Goal: Task Accomplishment & Management: Complete application form

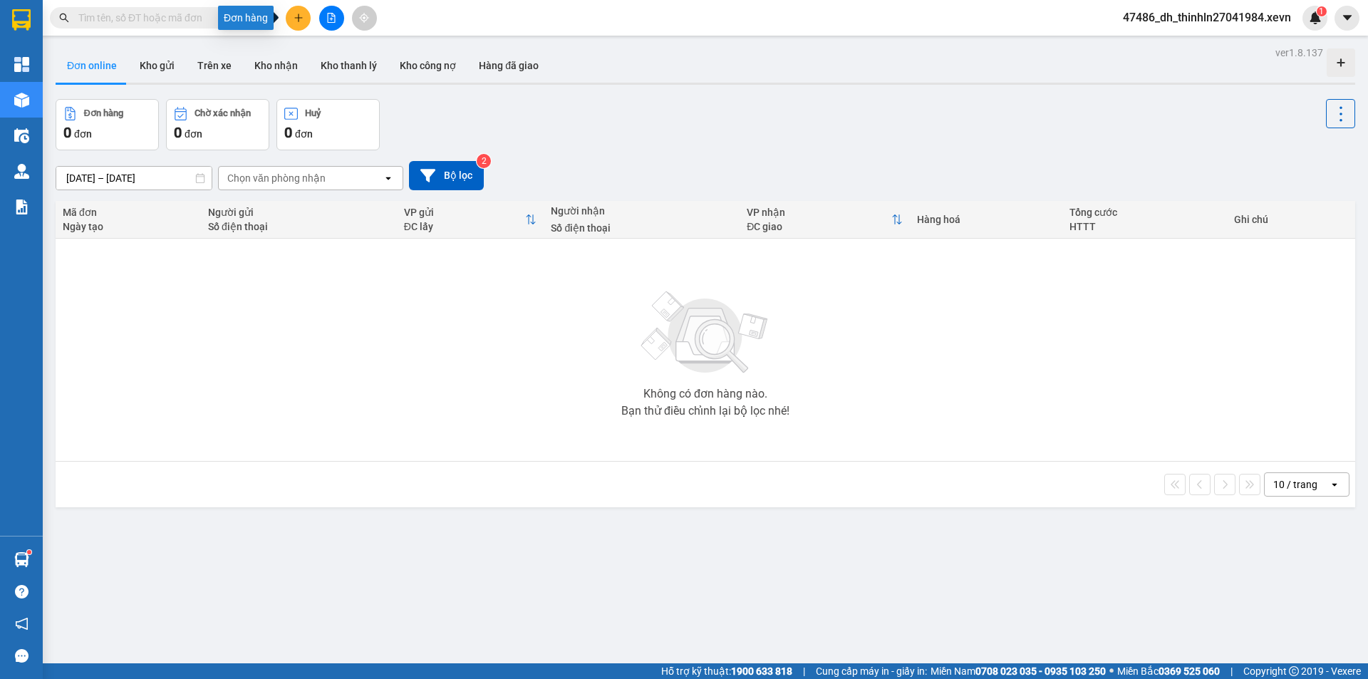
click at [294, 21] on icon "plus" at bounding box center [299, 18] width 10 height 10
click at [363, 55] on div "Tạo đơn hàng" at bounding box center [355, 54] width 62 height 16
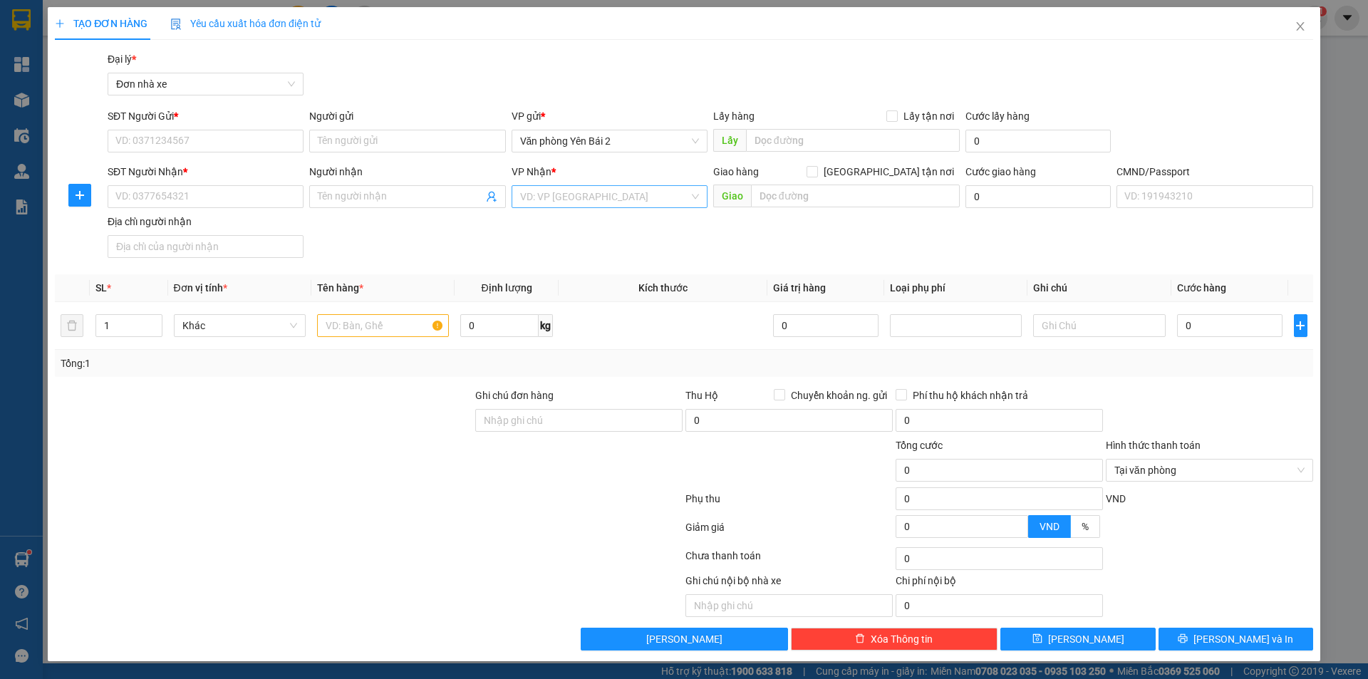
click at [685, 195] on input "search" at bounding box center [604, 196] width 169 height 21
type input "b"
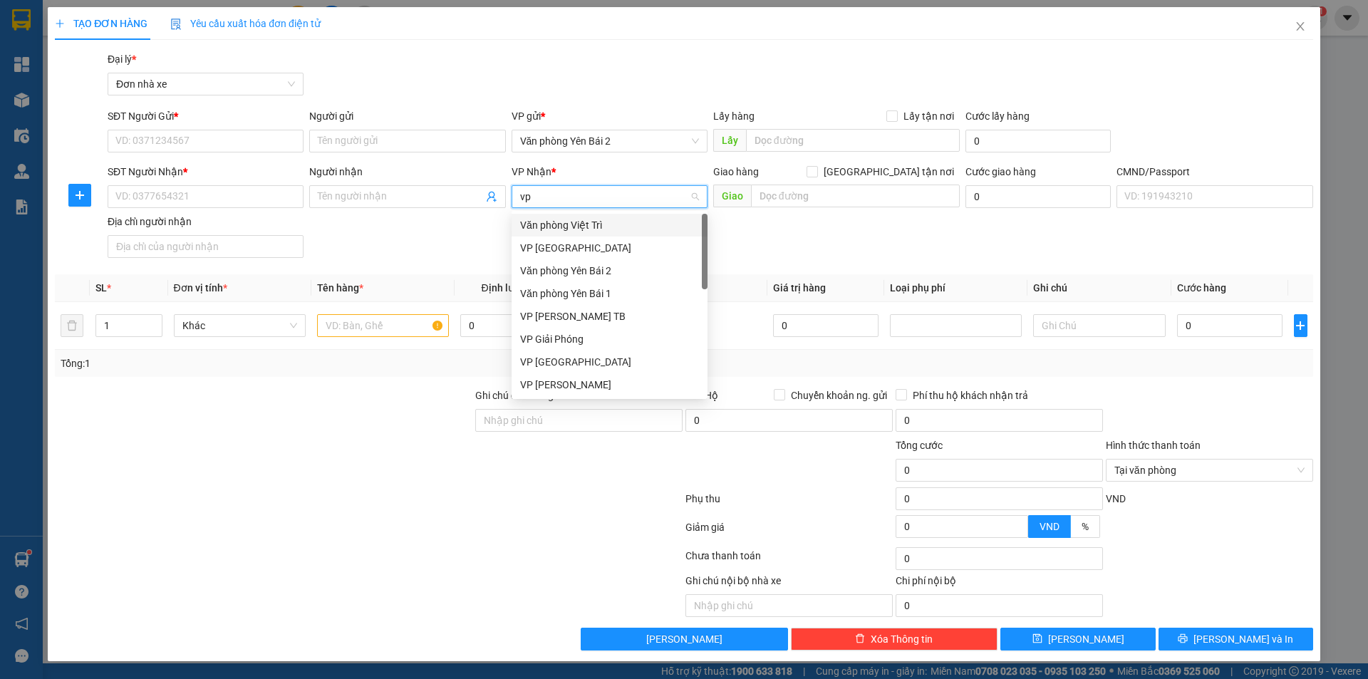
type input "v"
click at [1220, 325] on input "0" at bounding box center [1230, 325] width 106 height 23
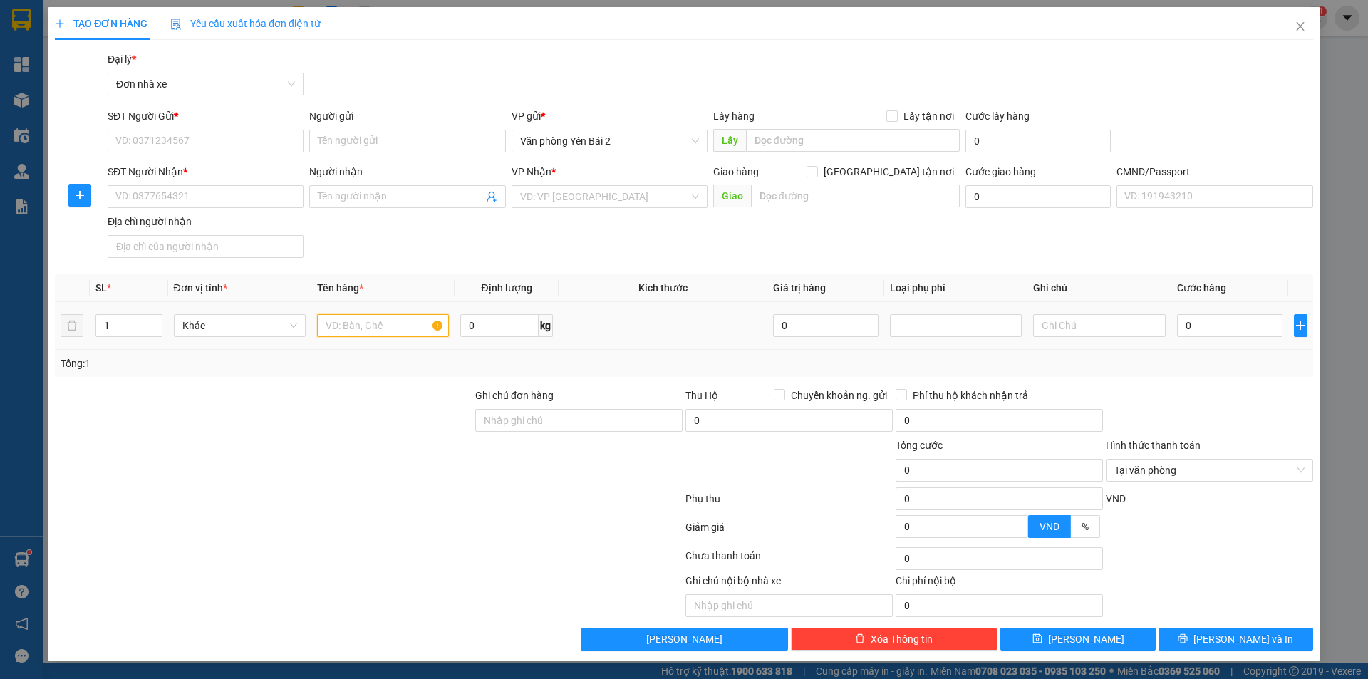
click at [336, 322] on input "text" at bounding box center [383, 325] width 132 height 23
click at [490, 336] on input "0" at bounding box center [499, 325] width 78 height 23
click at [1198, 325] on input "0" at bounding box center [1230, 325] width 106 height 23
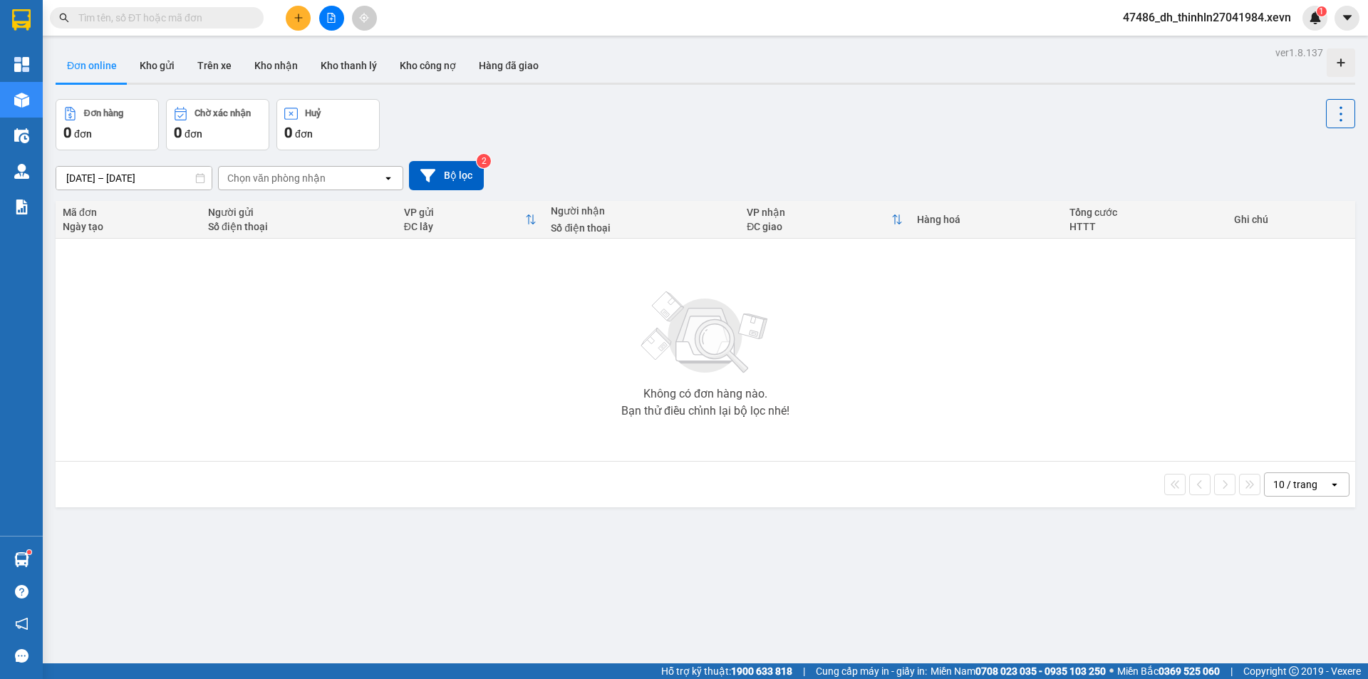
click at [219, 18] on input "text" at bounding box center [162, 18] width 168 height 16
